Goal: Information Seeking & Learning: Learn about a topic

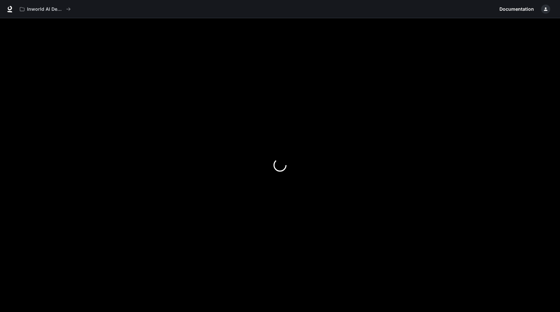
click at [106, 142] on div at bounding box center [280, 165] width 560 height 294
